Goal: Task Accomplishment & Management: Manage account settings

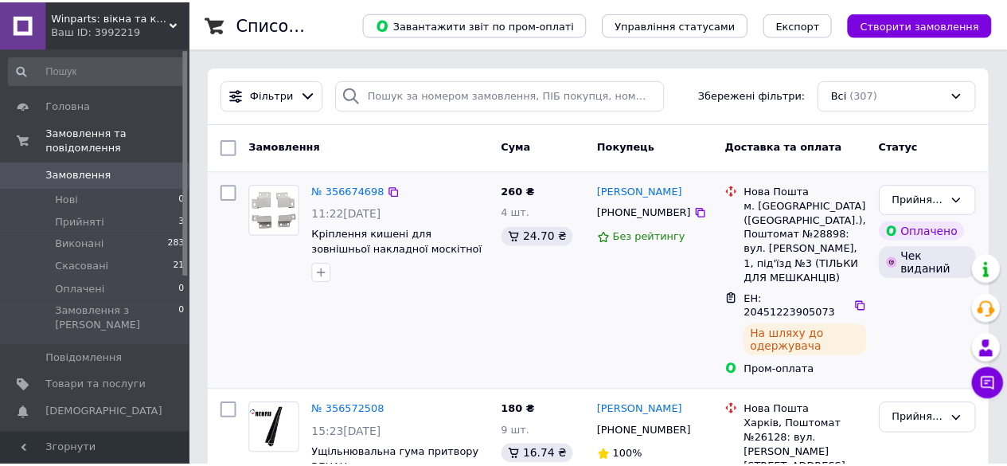
scroll to position [80, 0]
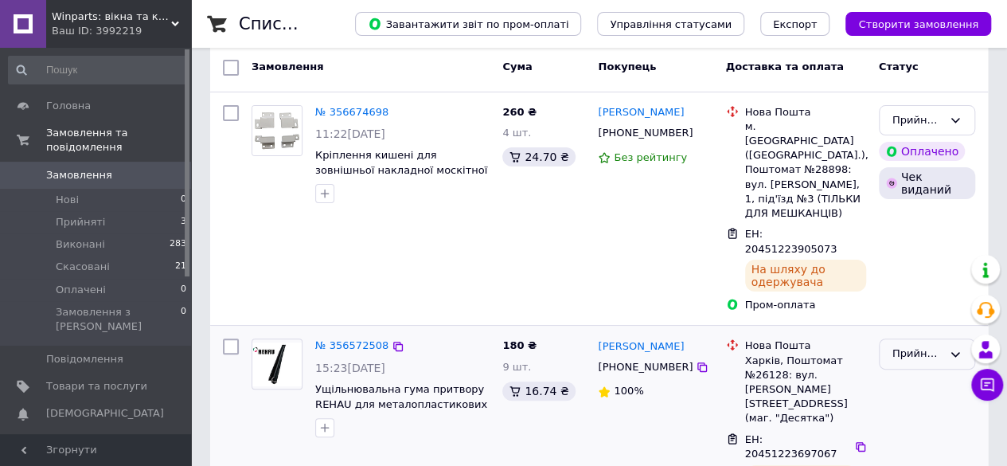
click at [912, 346] on div "Прийнято" at bounding box center [918, 354] width 50 height 17
click at [913, 373] on li "Виконано" at bounding box center [927, 387] width 95 height 29
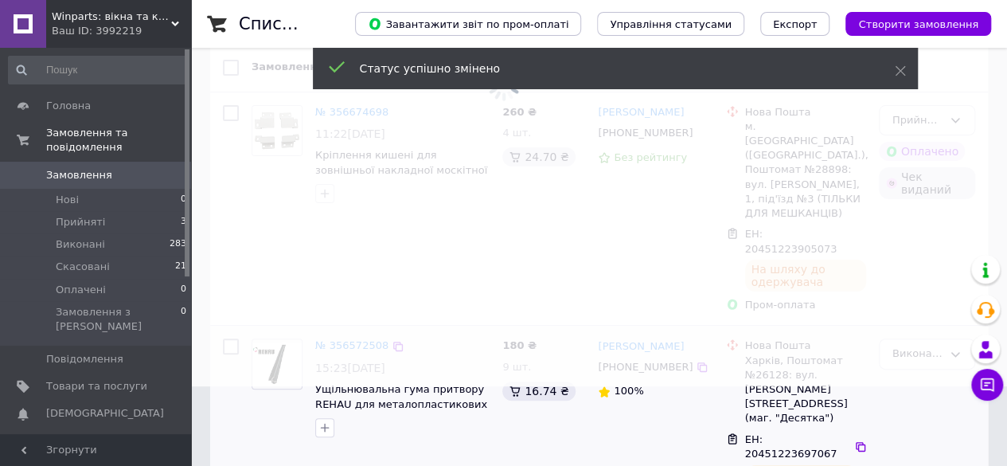
click at [355, 293] on span at bounding box center [503, 153] width 1007 height 466
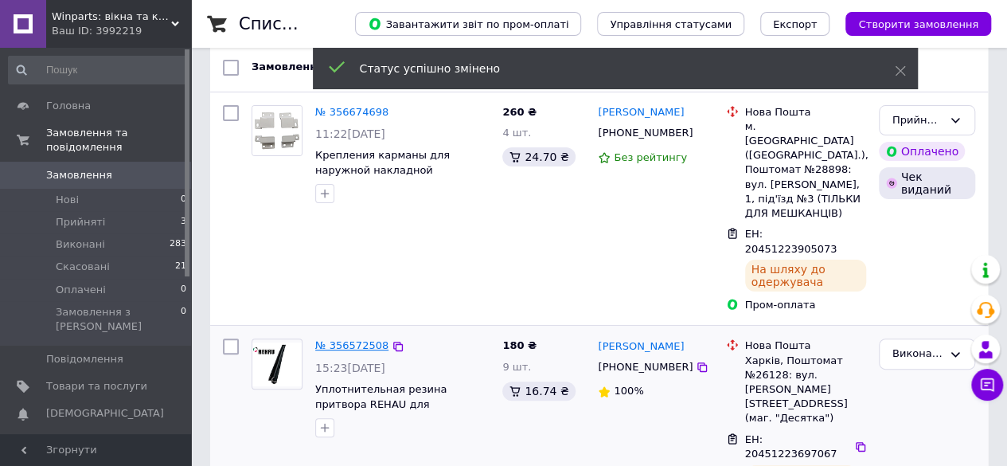
click at [357, 339] on link "№ 356572508" at bounding box center [351, 345] width 73 height 12
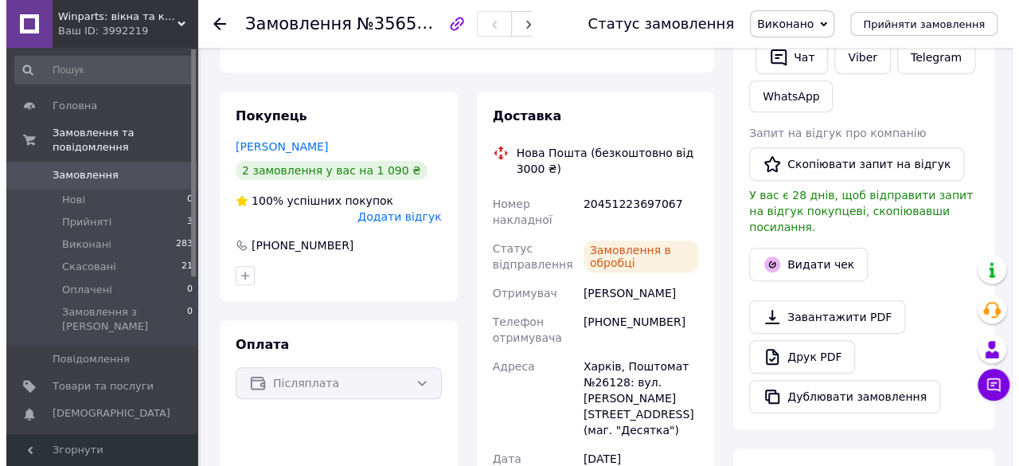
scroll to position [398, 0]
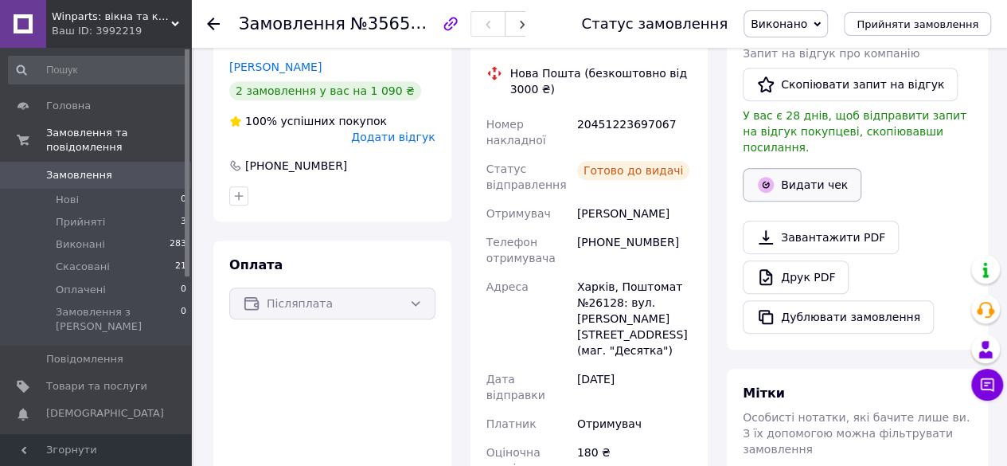
click at [797, 168] on button "Видати чек" at bounding box center [802, 184] width 119 height 33
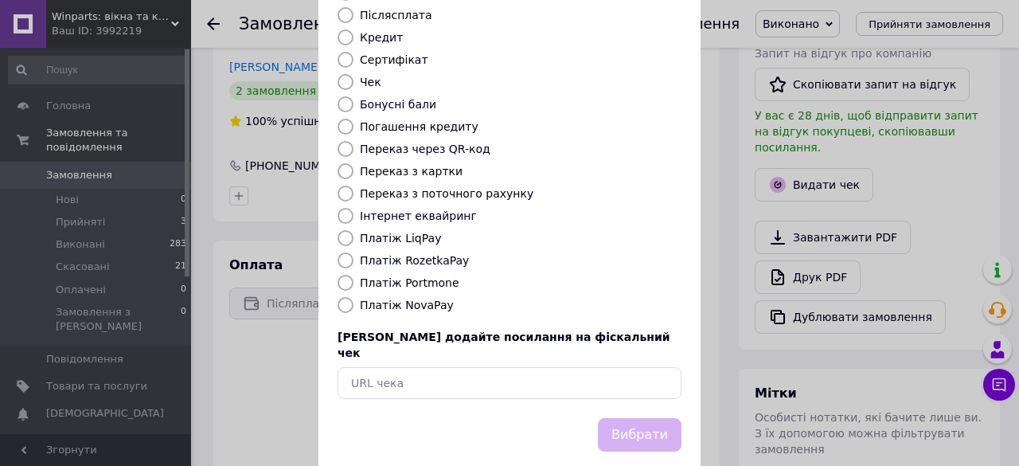
scroll to position [0, 0]
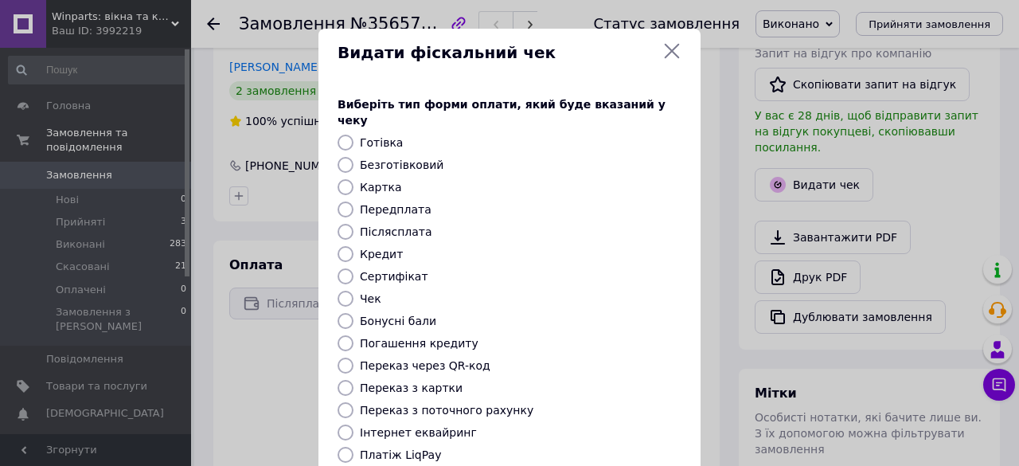
click at [405, 225] on label "Післясплата" at bounding box center [396, 231] width 72 height 13
click at [354, 224] on input "Післясплата" at bounding box center [346, 232] width 16 height 16
radio input "true"
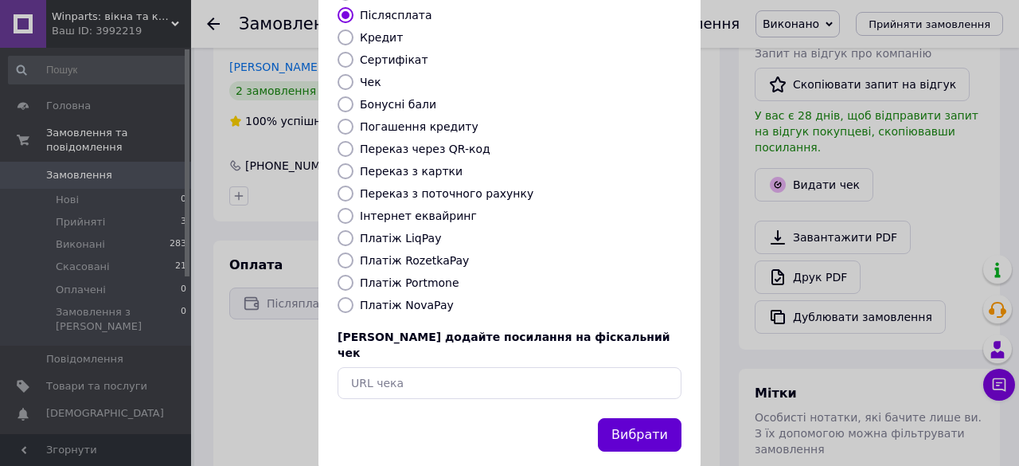
click at [634, 418] on button "Вибрати" at bounding box center [640, 435] width 84 height 34
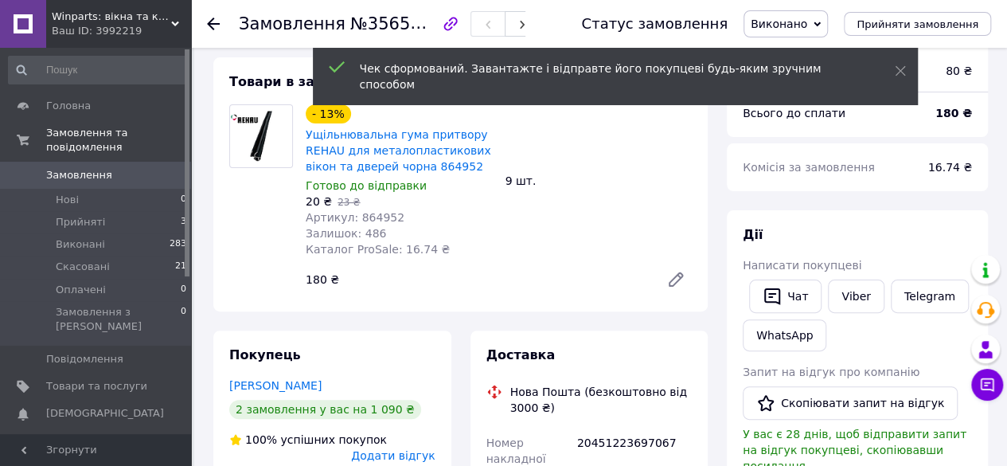
scroll to position [159, 0]
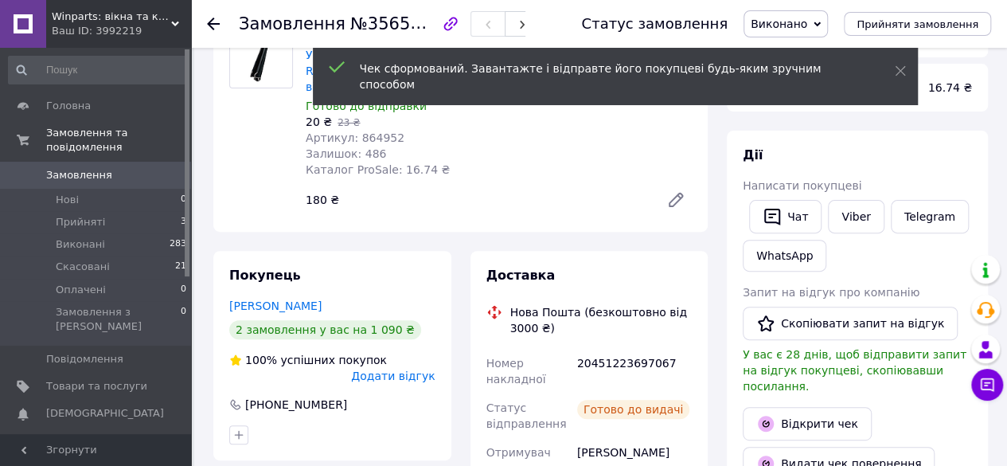
click at [366, 325] on div "2 замовлення у вас на 1 090 ₴" at bounding box center [325, 329] width 192 height 19
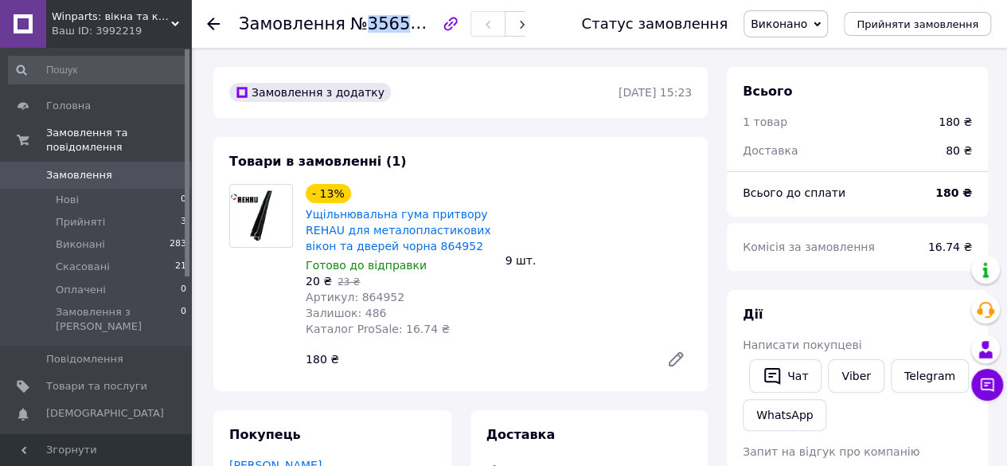
drag, startPoint x: 357, startPoint y: 23, endPoint x: 436, endPoint y: 24, distance: 78.8
click at [436, 24] on span "№356572508" at bounding box center [406, 24] width 113 height 20
copy span "356572508"
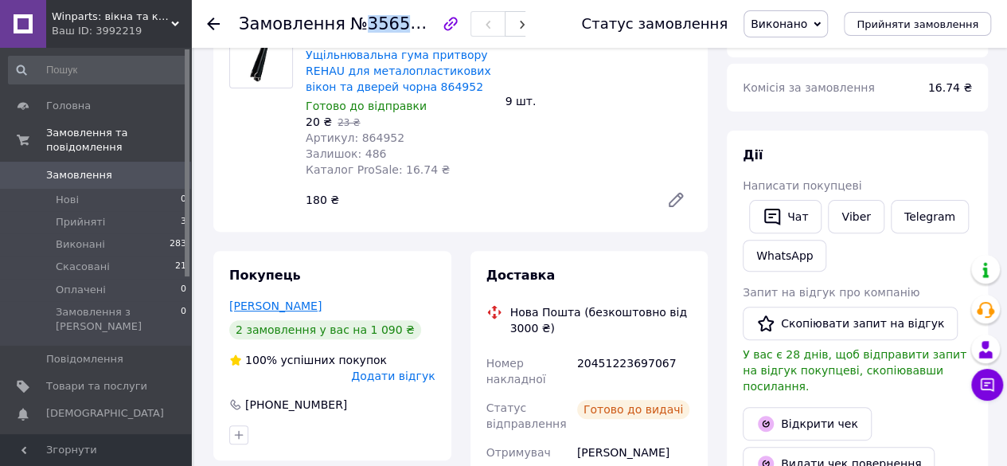
click at [285, 308] on link "[PERSON_NAME]" at bounding box center [275, 305] width 92 height 13
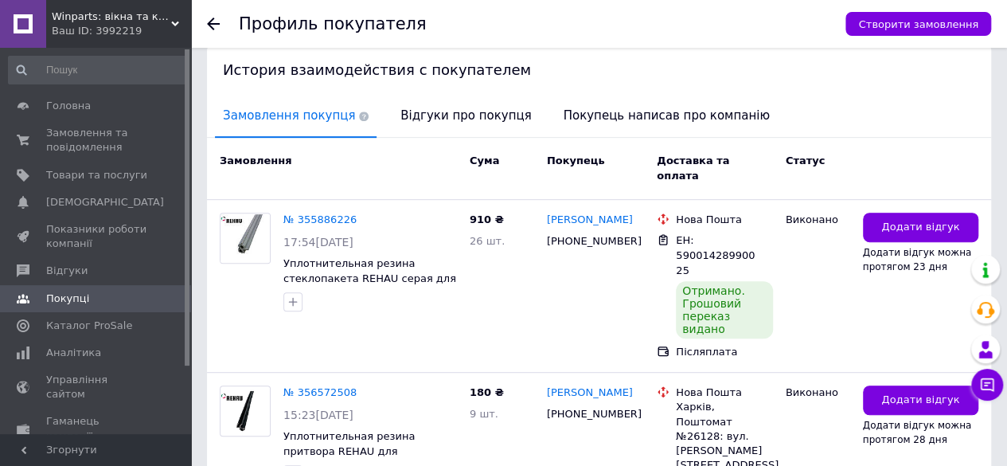
scroll to position [436, 0]
